Goal: Information Seeking & Learning: Find specific fact

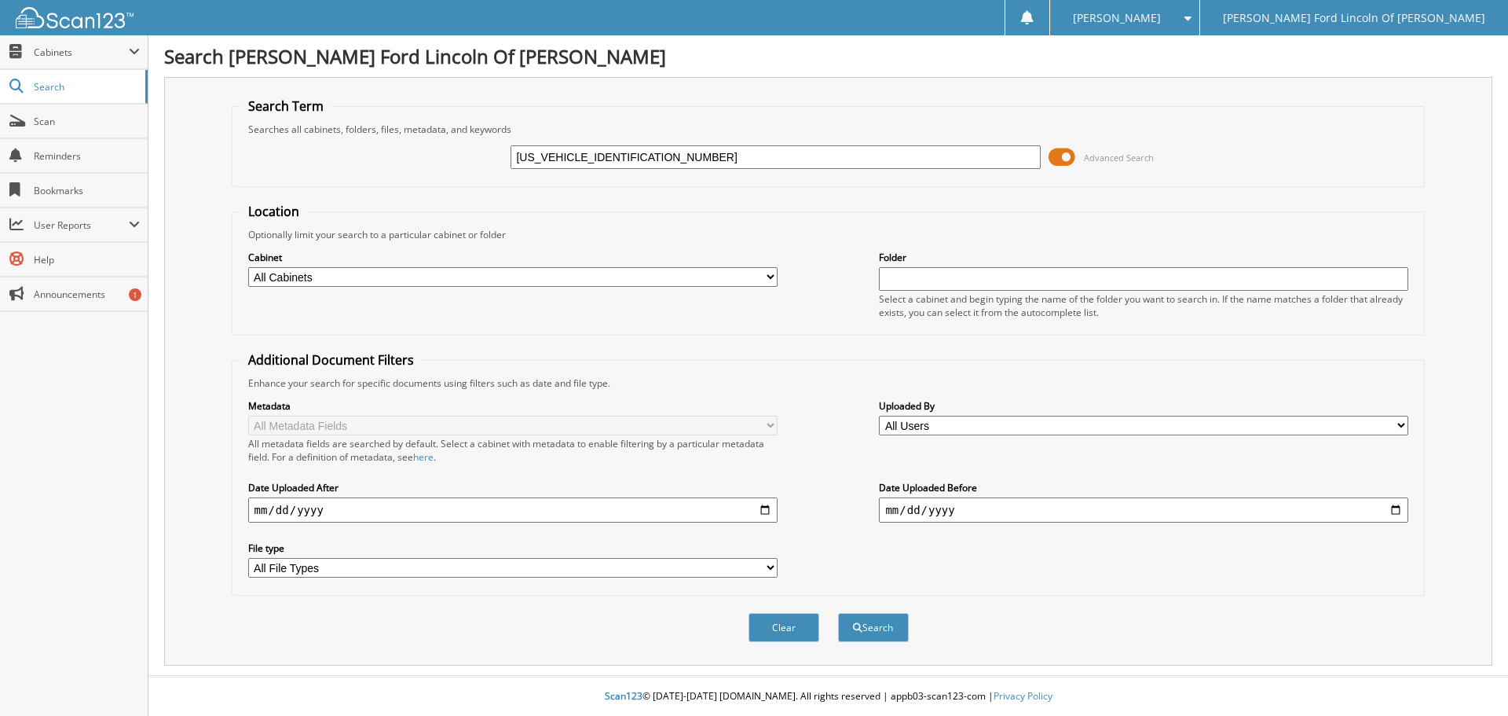
type input "1LN6L9NCXL5603890"
click at [838, 613] on button "Search" at bounding box center [873, 627] width 71 height 29
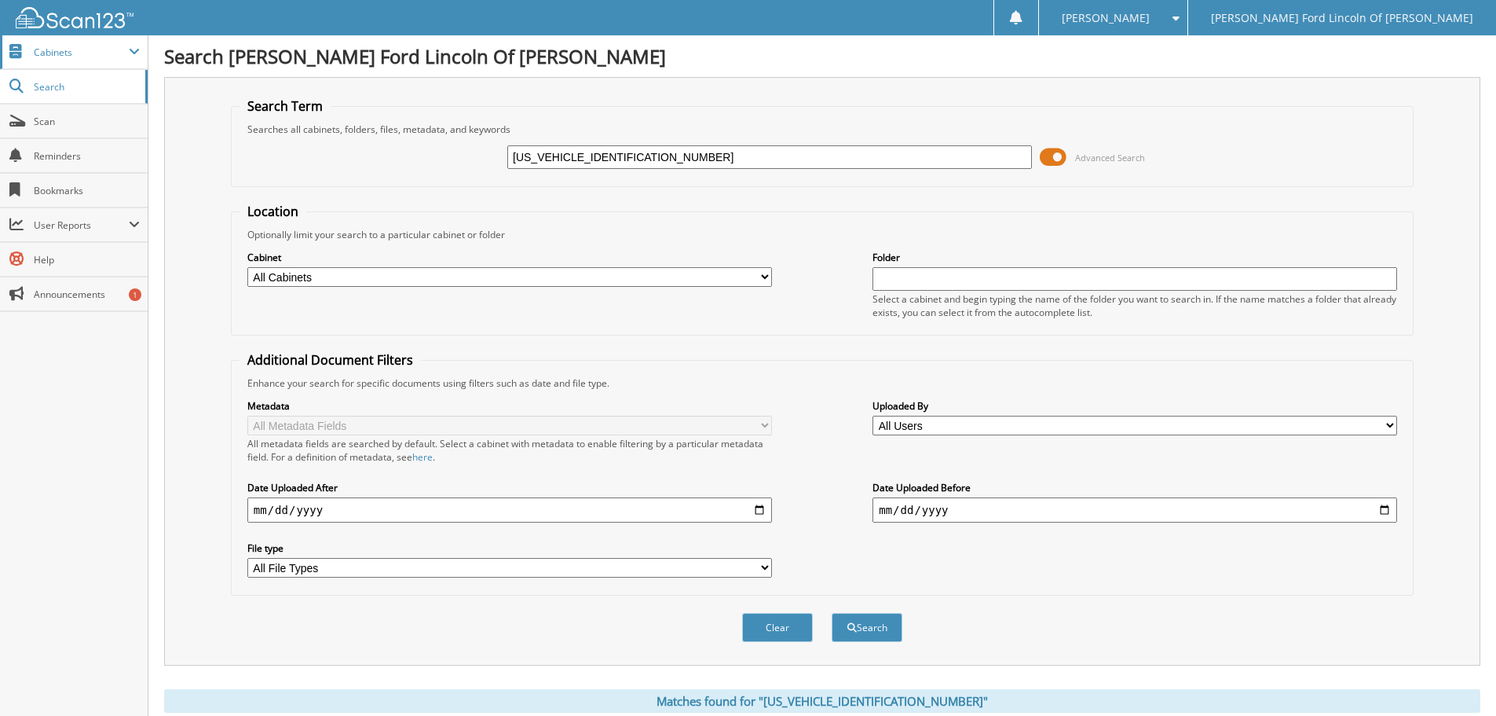
drag, startPoint x: 699, startPoint y: 155, endPoint x: 0, endPoint y: 49, distance: 707.1
type input "33426"
click at [832, 613] on button "Search" at bounding box center [867, 627] width 71 height 29
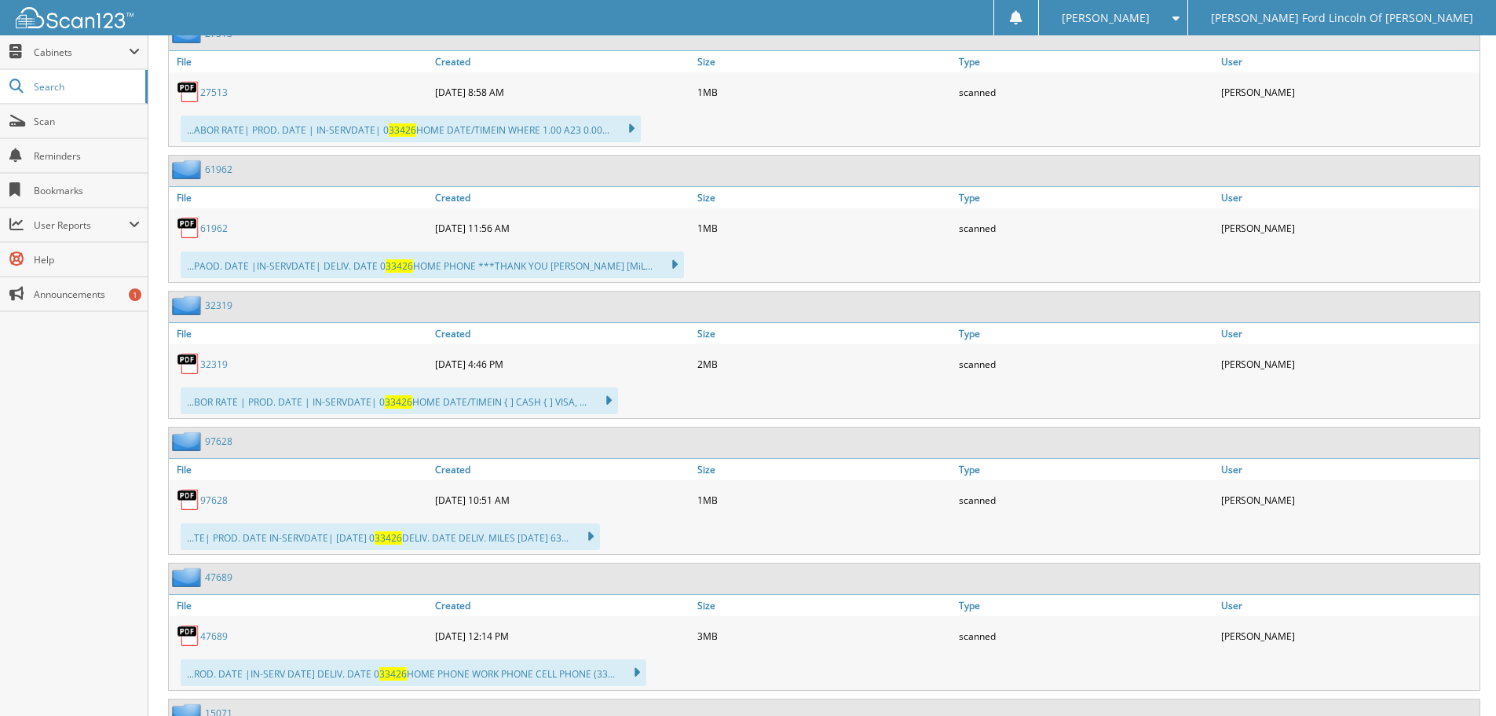
scroll to position [3299, 0]
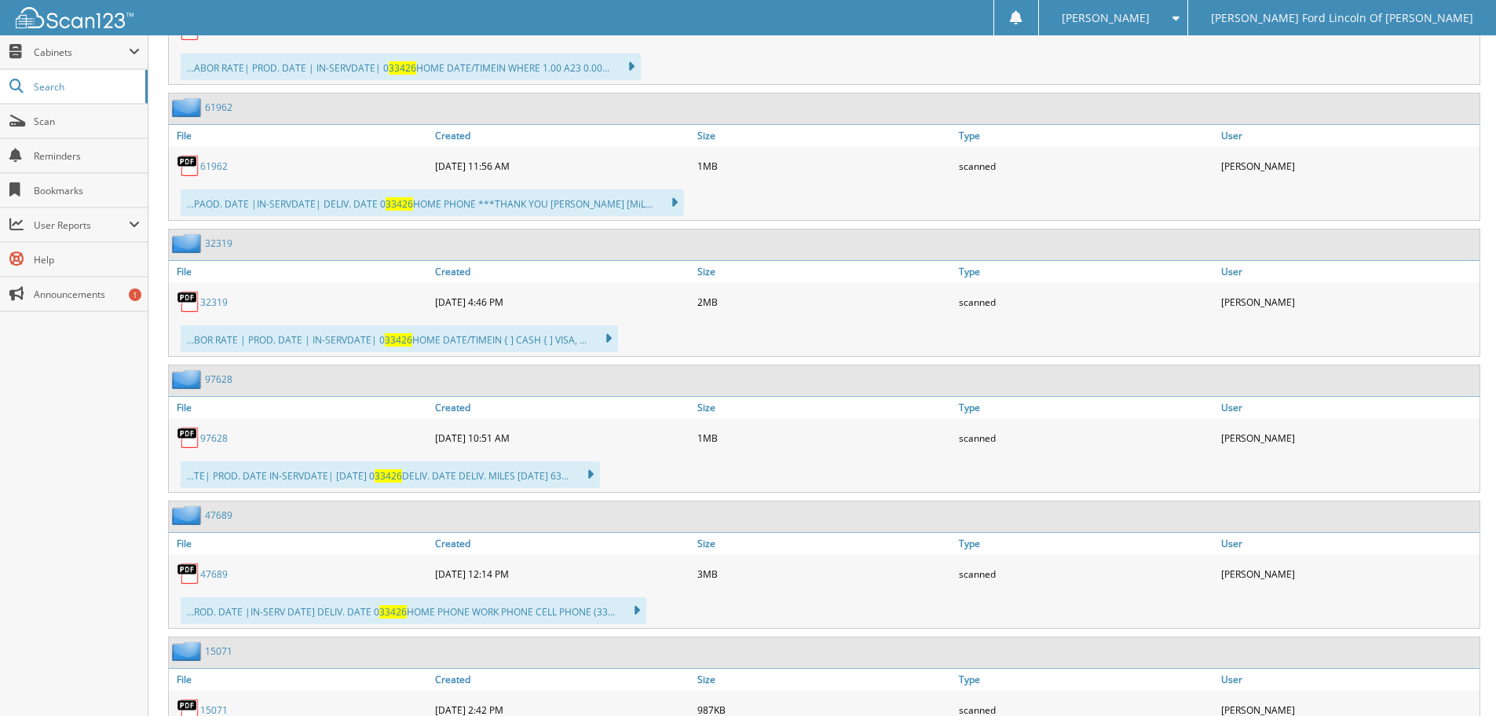
click at [468, 306] on div "08-15-2025 4:46 PM" at bounding box center [562, 301] width 262 height 31
click at [489, 315] on div "08-15-2025 4:46 PM" at bounding box center [562, 301] width 262 height 31
click at [482, 299] on div "08-15-2025 4:46 PM" at bounding box center [562, 301] width 262 height 31
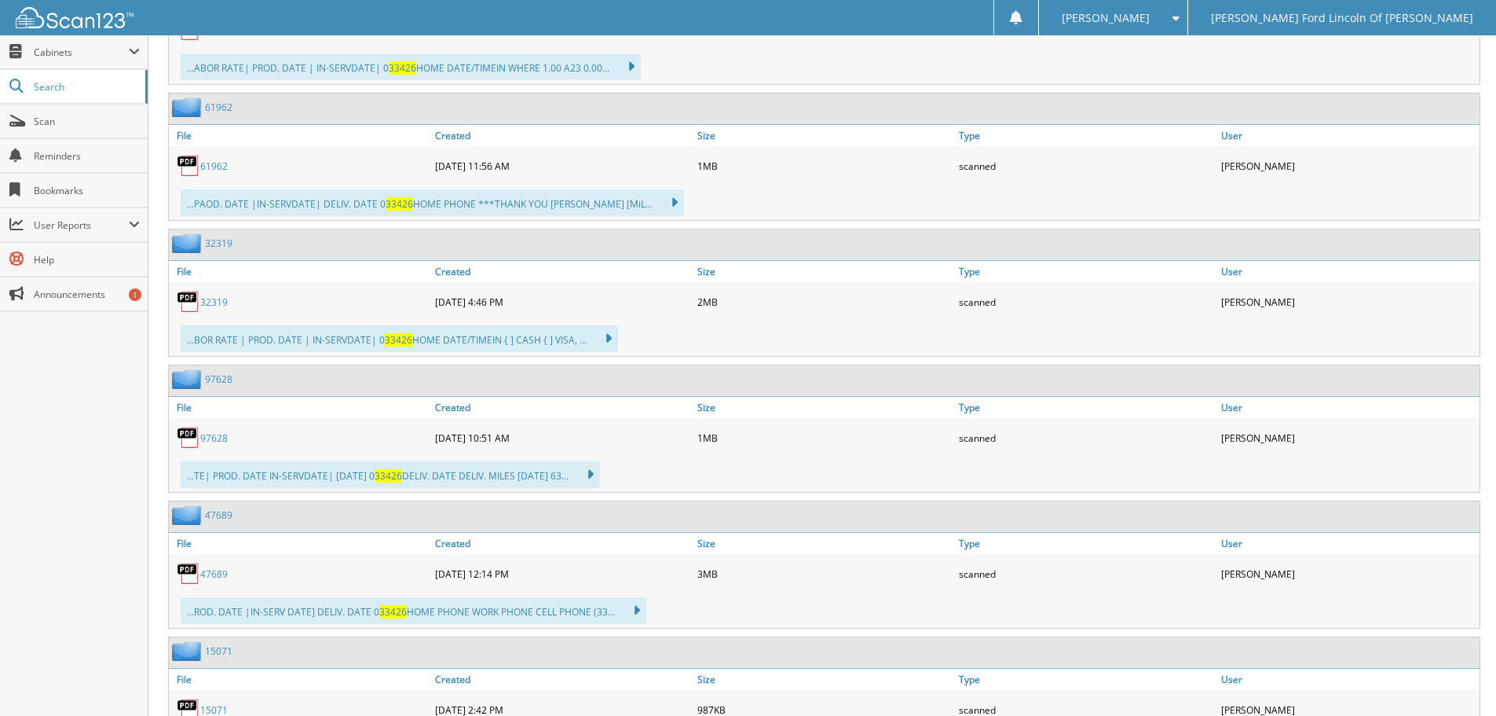
click at [482, 299] on div "08-15-2025 4:46 PM" at bounding box center [562, 301] width 262 height 31
click at [484, 313] on div "08-15-2025 4:46 PM" at bounding box center [562, 301] width 262 height 31
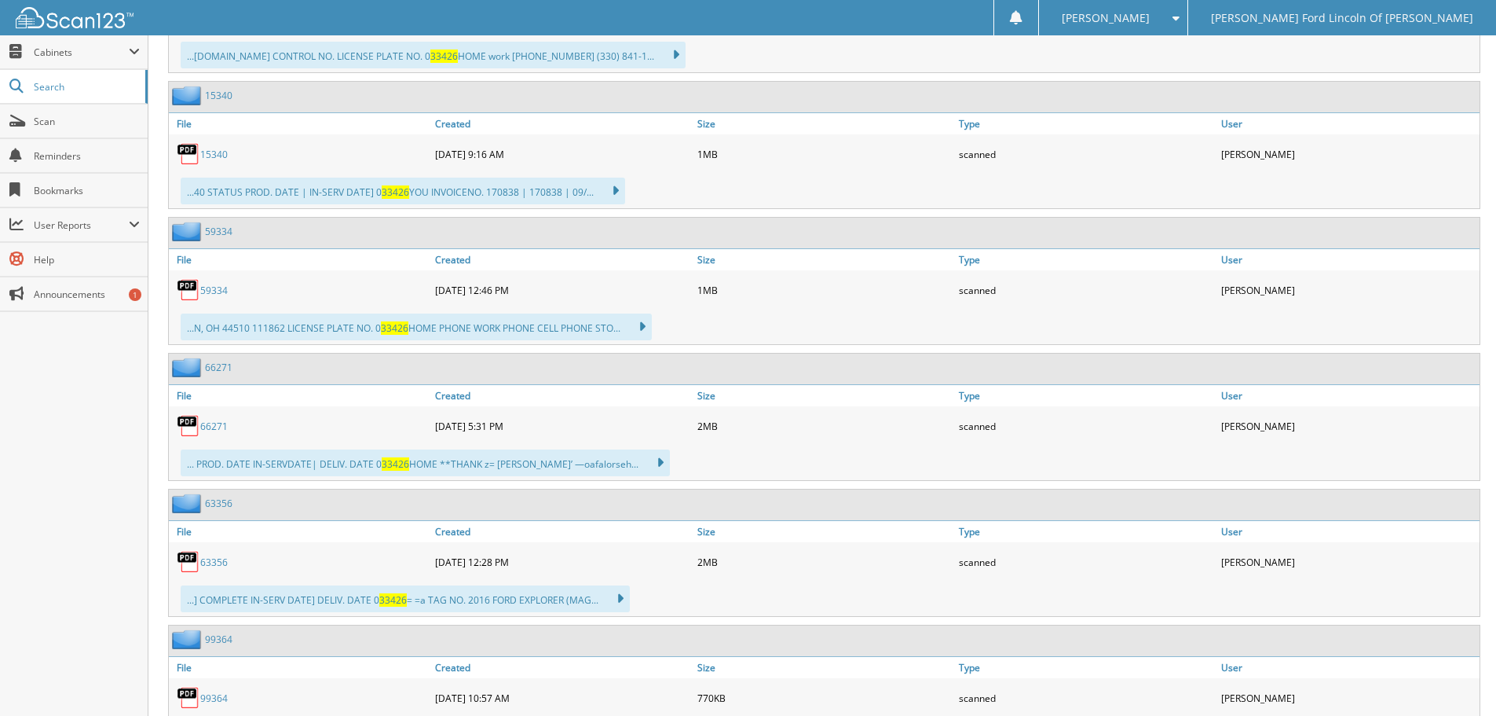
scroll to position [5185, 0]
